Goal: Check status

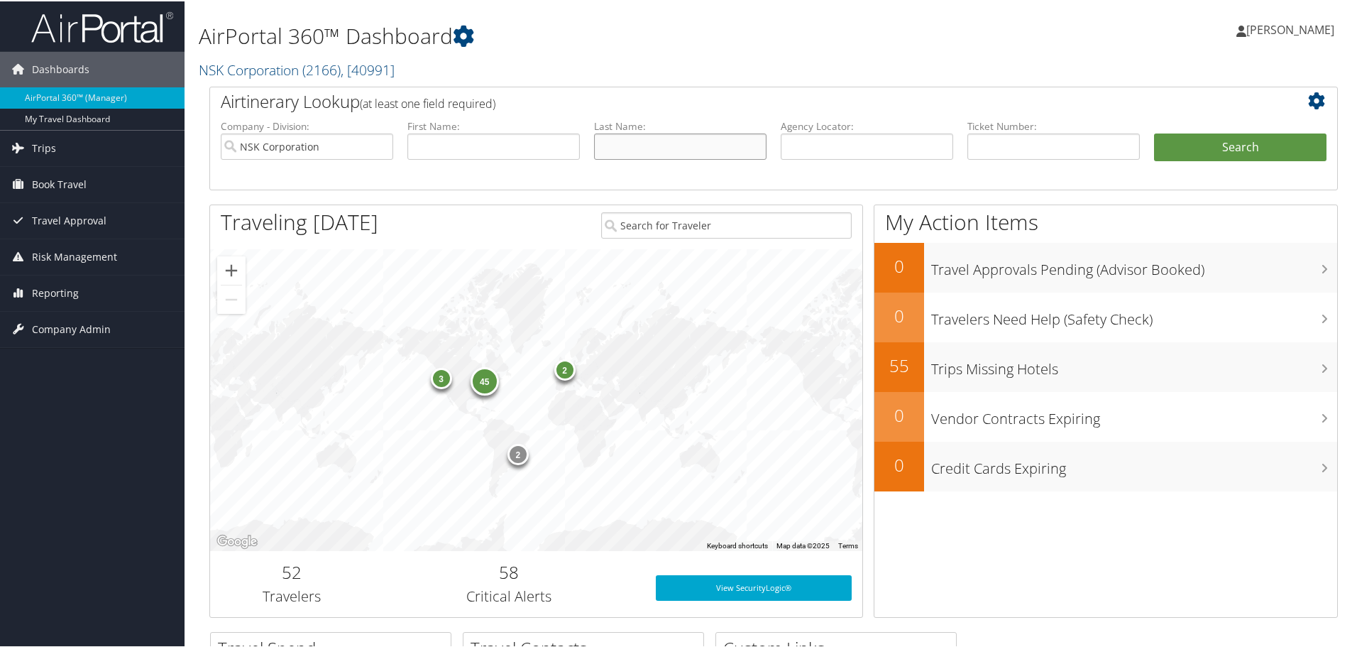
click at [647, 149] on input "text" at bounding box center [680, 145] width 172 height 26
type input "[PERSON_NAME]"
click at [1198, 148] on button "Search" at bounding box center [1240, 146] width 172 height 28
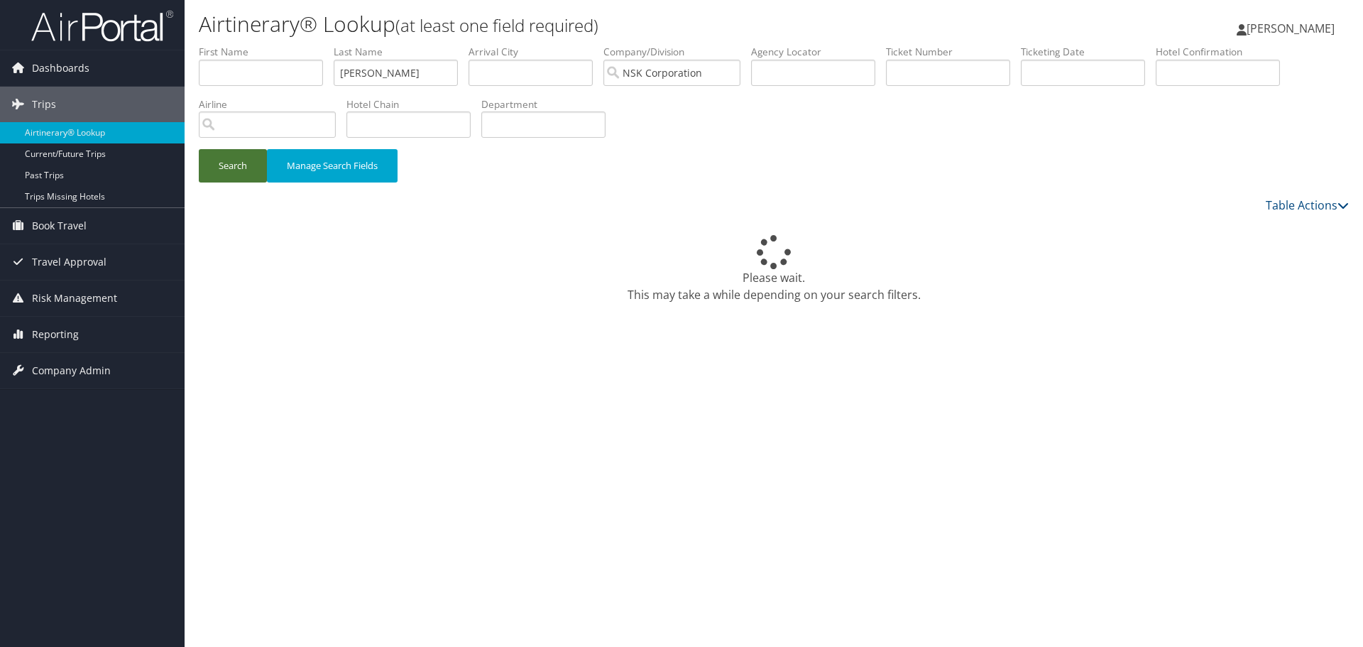
click at [240, 165] on button "Search" at bounding box center [233, 165] width 68 height 33
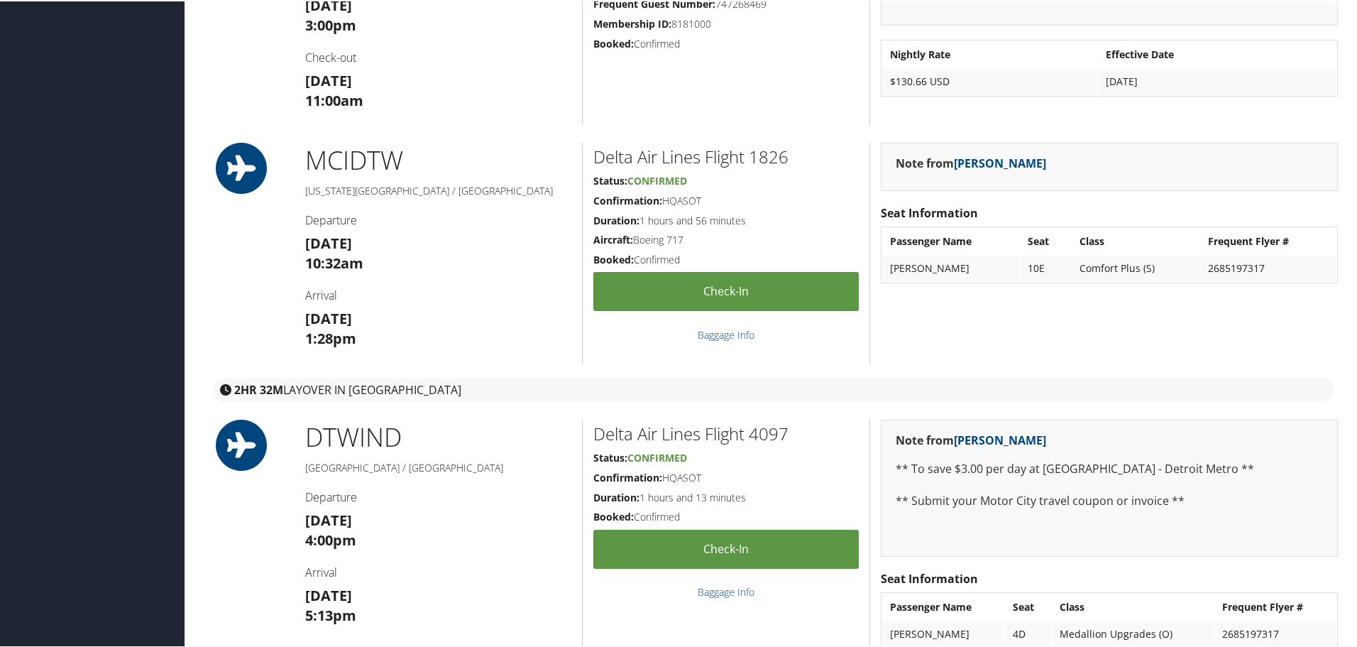
scroll to position [1183, 0]
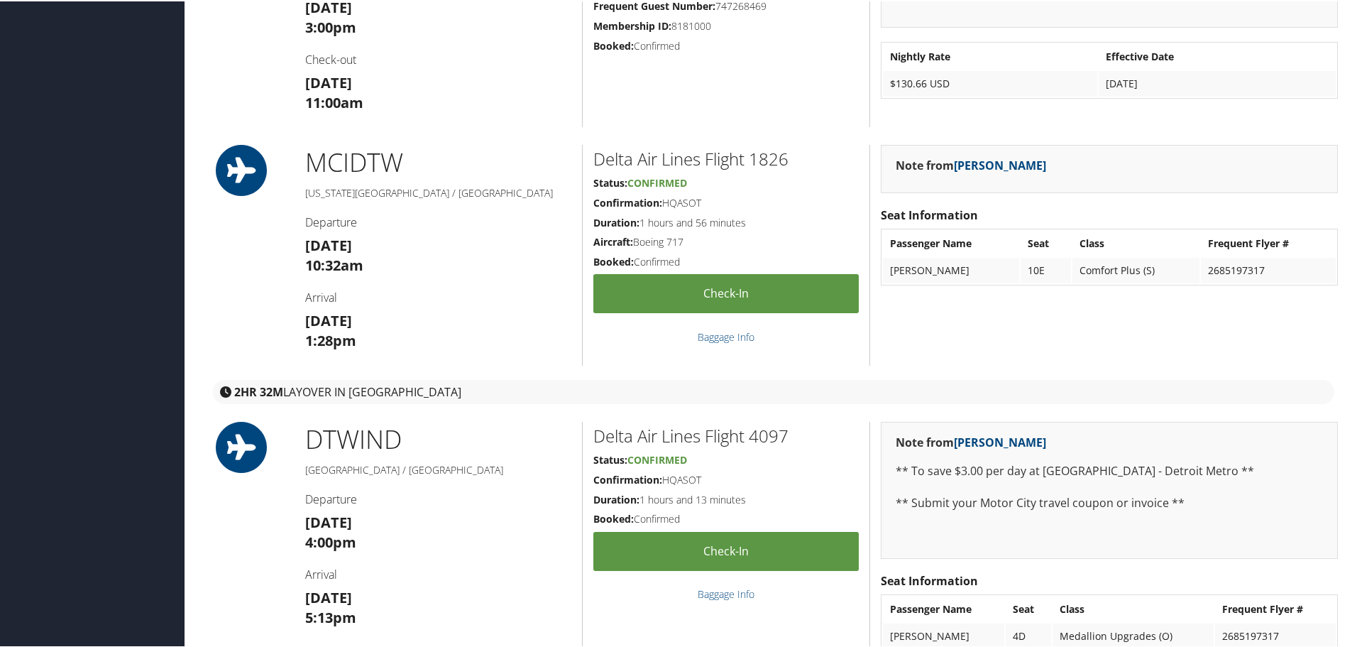
click at [1217, 116] on div "Note from [PERSON_NAME] HH77800ARR08SEP CXL:CXL 1 DAY PRIOR TO ARRIVAL Please b…" at bounding box center [1109, 2] width 479 height 247
click at [506, 62] on h4 "Check-out" at bounding box center [438, 58] width 266 height 16
